Goal: Task Accomplishment & Management: Use online tool/utility

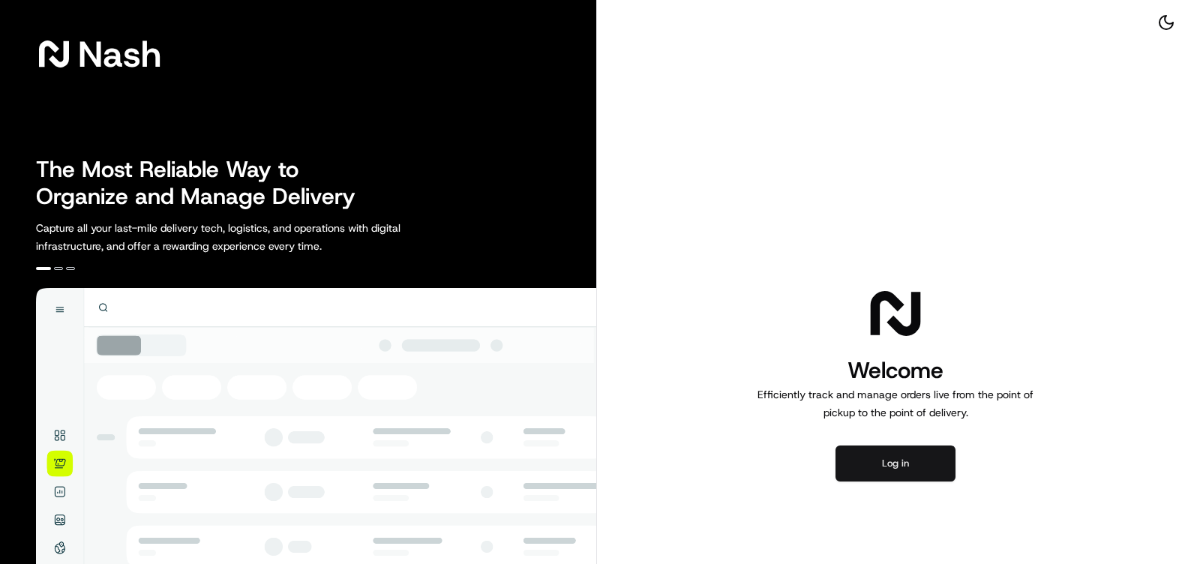
click at [890, 464] on button "Log in" at bounding box center [896, 464] width 120 height 36
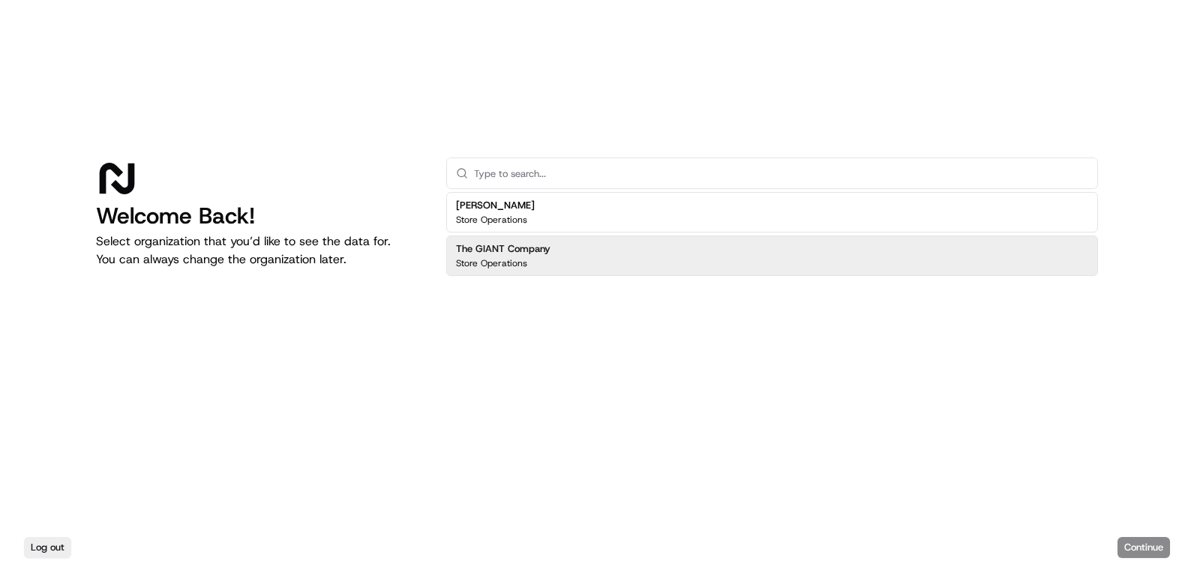
click at [566, 253] on div "The GIANT Company Store Operations" at bounding box center [772, 256] width 652 height 41
click at [1137, 544] on button "Continue" at bounding box center [1144, 547] width 53 height 21
